Goal: Communication & Community: Answer question/provide support

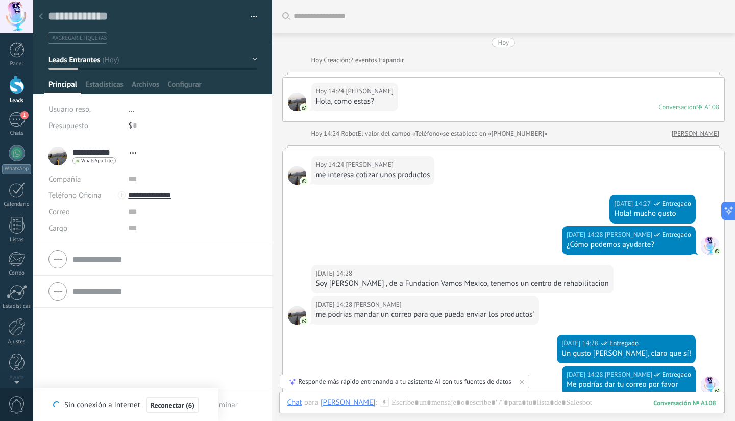
scroll to position [15, 0]
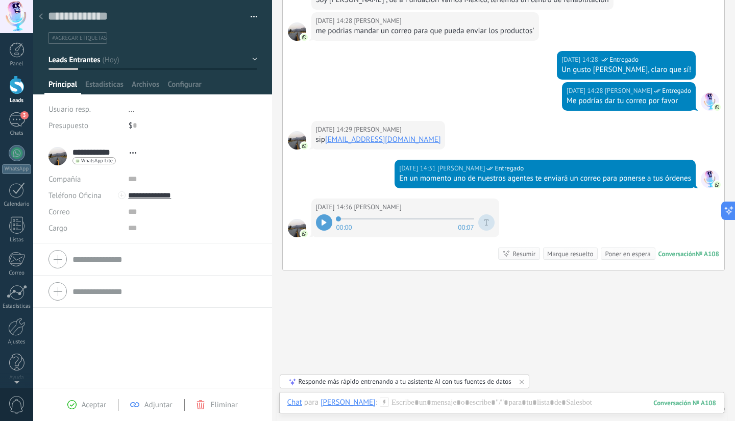
click at [22, 83] on div at bounding box center [16, 85] width 15 height 19
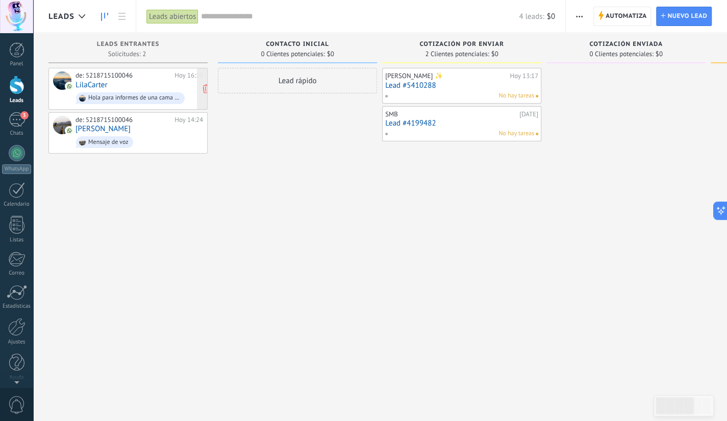
click at [145, 89] on div "de: 5218715100046 [DATE] 16:10 LilaCarter Hola para informes de una cama electr…" at bounding box center [140, 88] width 128 height 35
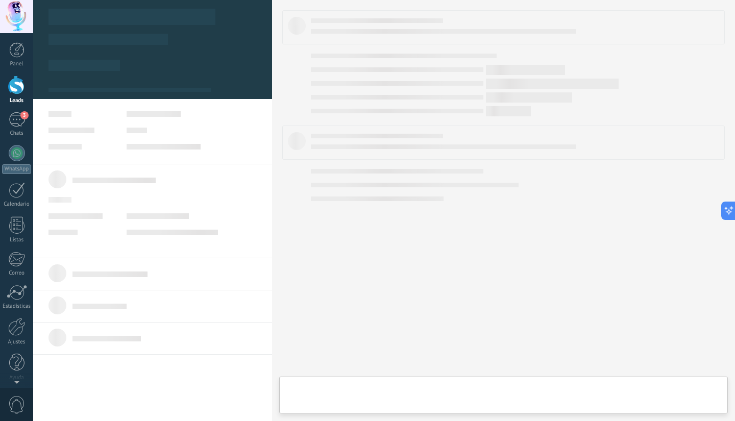
type textarea "**********"
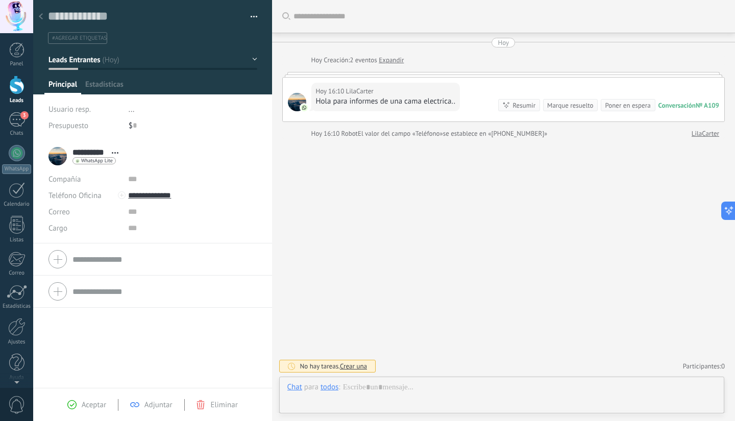
scroll to position [15, 0]
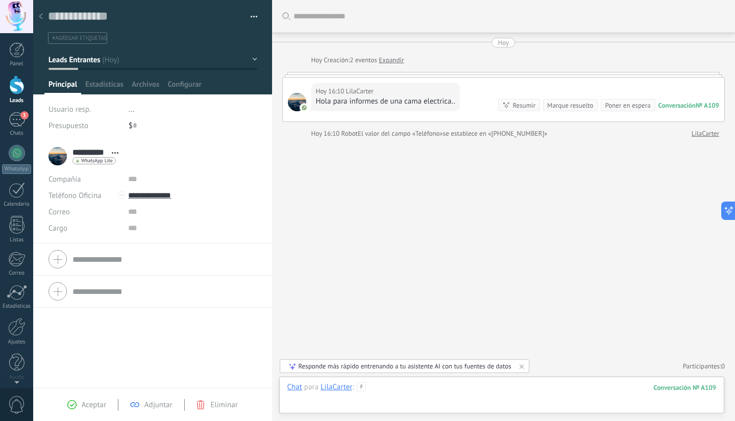
click at [398, 394] on div at bounding box center [501, 397] width 429 height 31
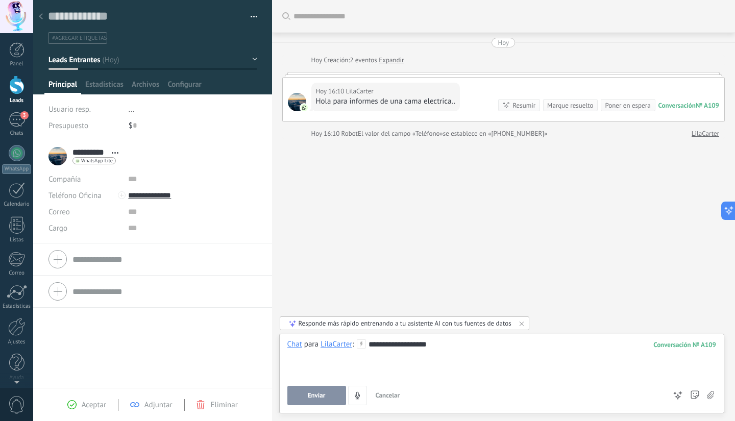
click at [317, 394] on span "Enviar" at bounding box center [317, 395] width 18 height 7
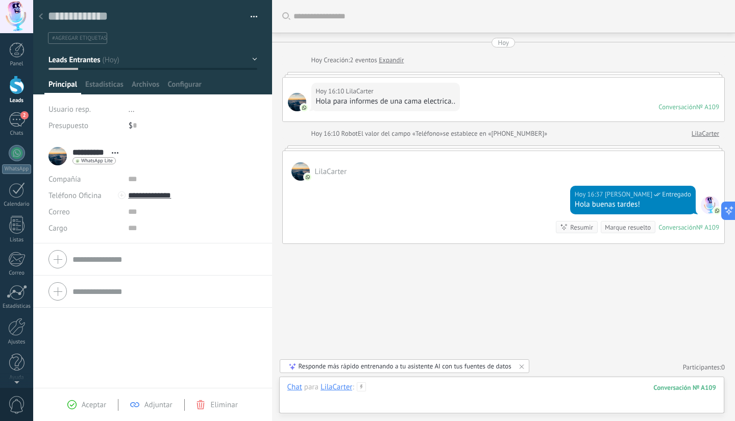
click at [481, 394] on div at bounding box center [501, 397] width 429 height 31
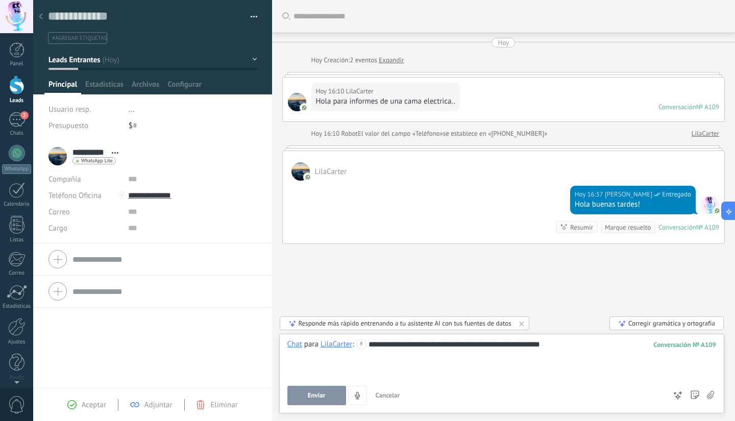
click at [313, 397] on span "Enviar" at bounding box center [317, 395] width 18 height 7
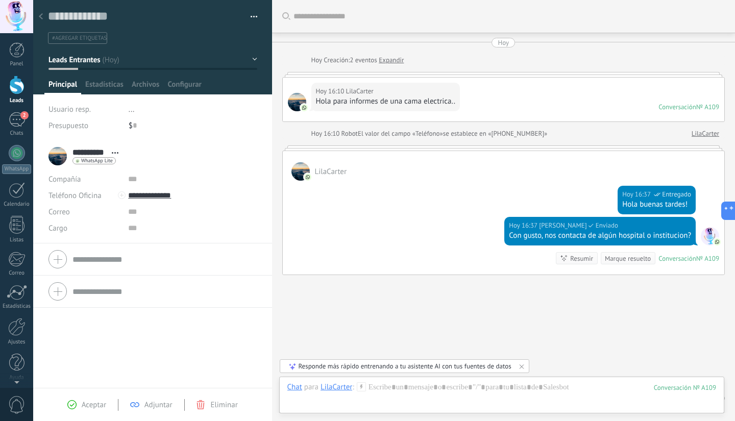
scroll to position [31, 0]
